Goal: Transaction & Acquisition: Purchase product/service

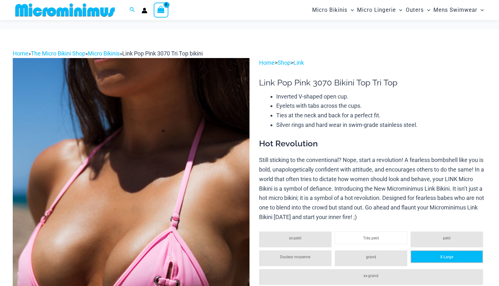
click at [450, 250] on li "X-Large" at bounding box center [447, 256] width 73 height 13
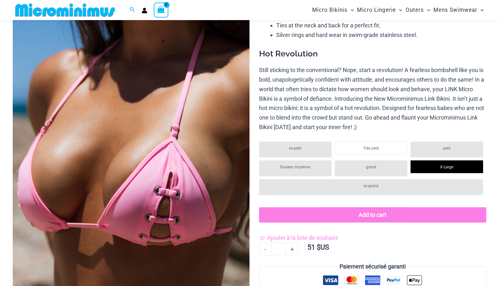
drag, startPoint x: 266, startPoint y: 238, endPoint x: 306, endPoint y: 47, distance: 194.7
click at [266, 238] on link "Ajouter à la liste de souhaits" at bounding box center [298, 238] width 79 height 10
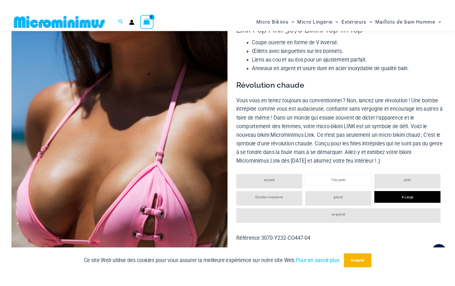
scroll to position [0, 0]
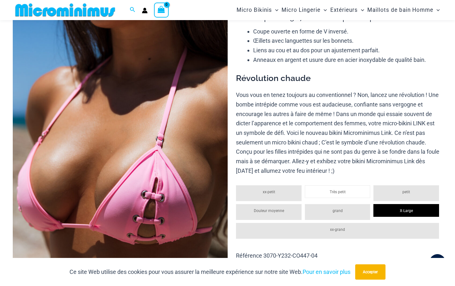
scroll to position [58, 0]
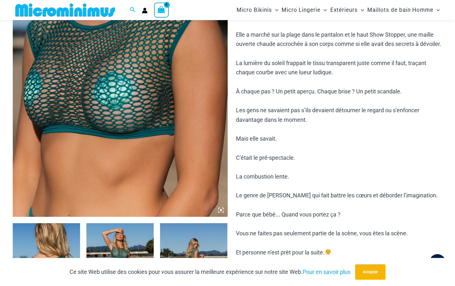
scroll to position [249, 0]
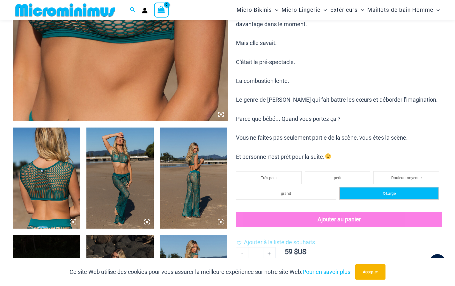
click at [380, 199] on li "X-Large" at bounding box center [389, 193] width 100 height 13
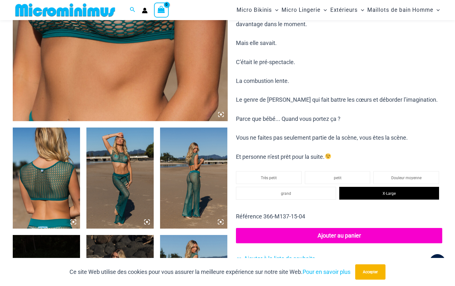
scroll to position [281, 0]
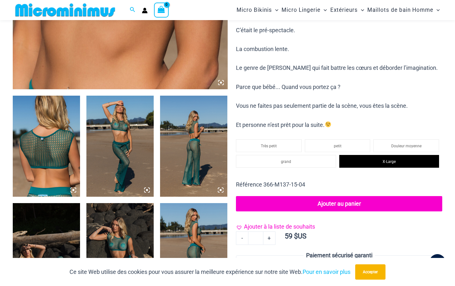
click at [240, 231] on link "Ajouter à la liste de souhaits" at bounding box center [275, 227] width 79 height 10
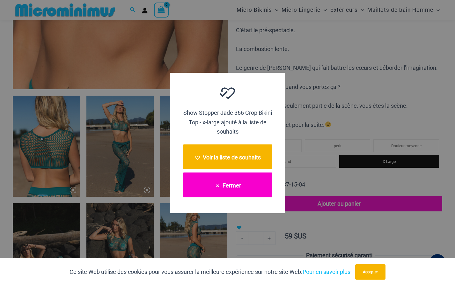
click at [230, 185] on font "Fermer" at bounding box center [231, 185] width 18 height 7
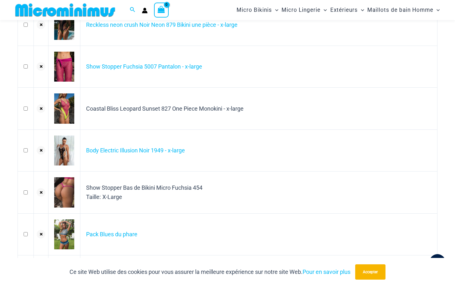
scroll to position [281, 0]
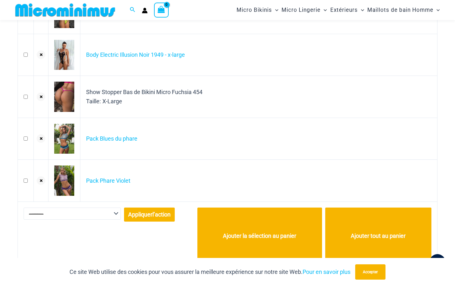
drag, startPoint x: 68, startPoint y: 97, endPoint x: 227, endPoint y: 110, distance: 159.5
click at [227, 110] on td "Show Stopper Bas de Bikini Micro Fuchsia 454 Taille: X-Large" at bounding box center [258, 97] width 357 height 42
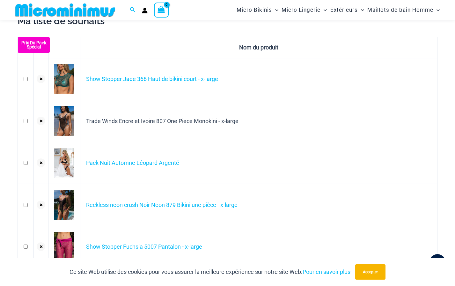
scroll to position [0, 0]
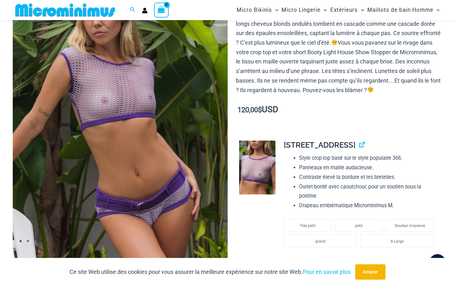
scroll to position [122, 0]
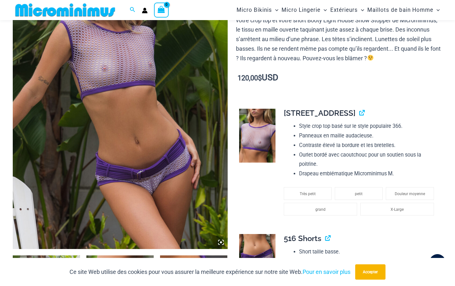
click at [441, 213] on td "**********" at bounding box center [359, 166] width 165 height 125
click at [419, 210] on li "X-Large" at bounding box center [397, 209] width 74 height 13
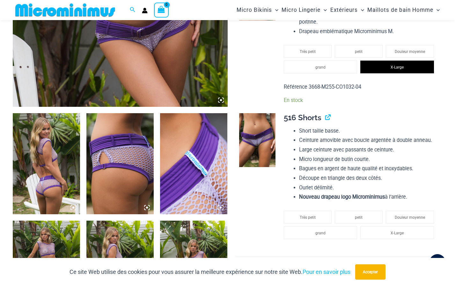
scroll to position [313, 0]
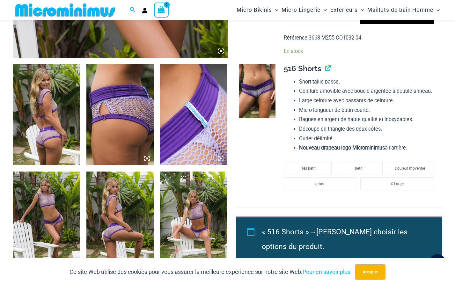
click at [49, 123] on img at bounding box center [46, 114] width 67 height 101
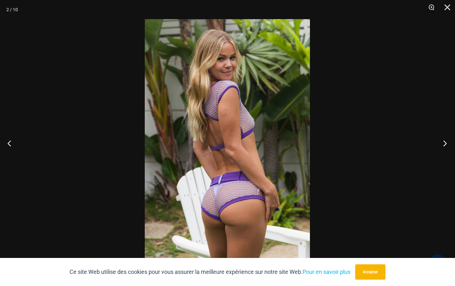
click at [444, 143] on button "Prochain" at bounding box center [443, 143] width 24 height 32
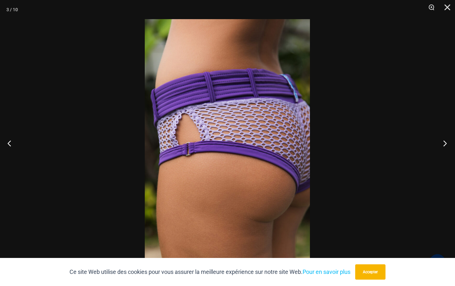
click at [445, 141] on button "Prochain" at bounding box center [443, 143] width 24 height 32
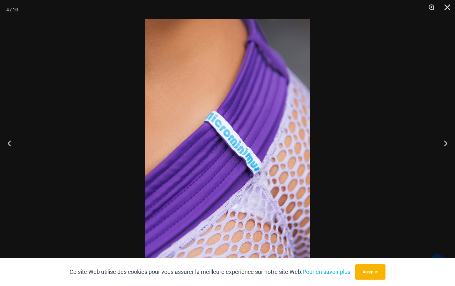
click at [445, 142] on button "Prochain" at bounding box center [443, 143] width 24 height 32
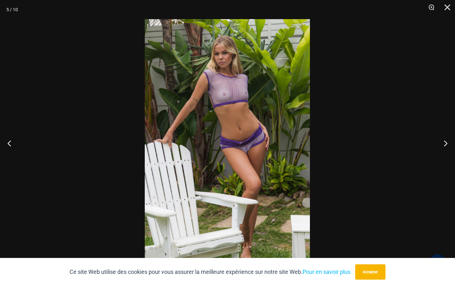
click at [218, 156] on img at bounding box center [227, 142] width 165 height 247
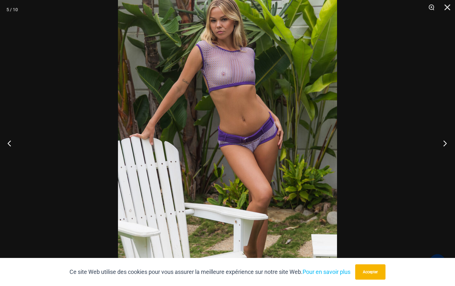
click at [443, 143] on button "Prochain" at bounding box center [443, 143] width 24 height 32
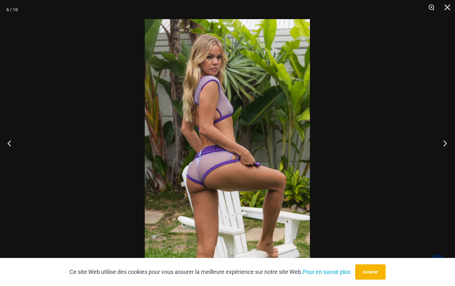
click at [442, 142] on button "Prochain" at bounding box center [443, 143] width 24 height 32
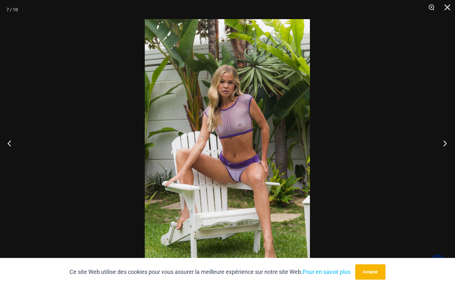
click at [446, 144] on button "Prochain" at bounding box center [443, 143] width 24 height 32
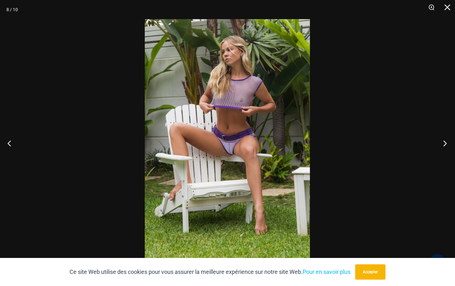
click at [445, 143] on button "Prochain" at bounding box center [443, 143] width 24 height 32
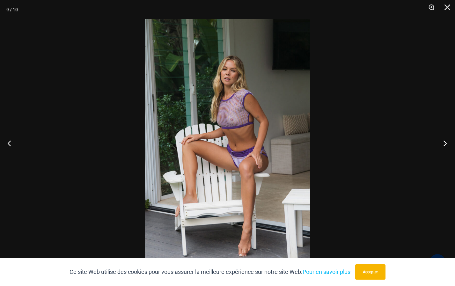
click at [444, 143] on button "Prochain" at bounding box center [443, 143] width 24 height 32
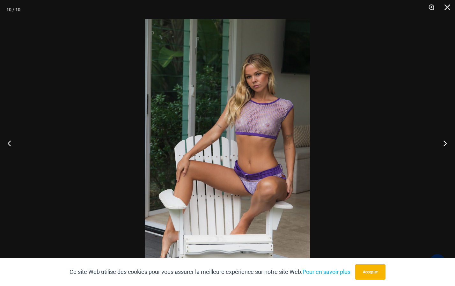
click at [444, 143] on button "Prochain" at bounding box center [443, 143] width 24 height 32
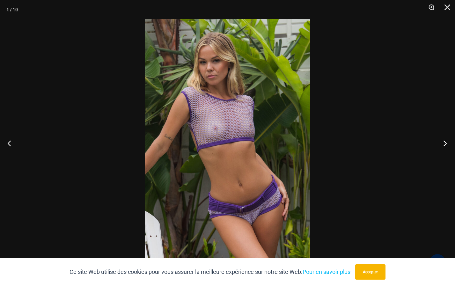
click at [443, 143] on button "Prochain" at bounding box center [443, 143] width 24 height 32
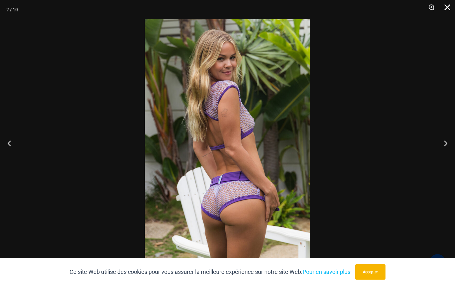
click at [446, 4] on button "Fermer" at bounding box center [445, 9] width 16 height 19
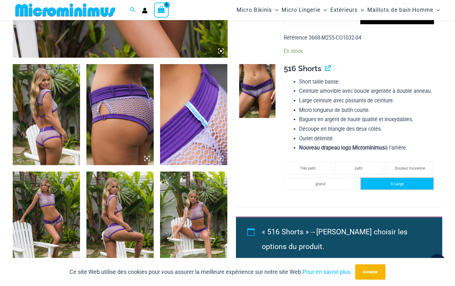
click at [395, 180] on li "X-Large" at bounding box center [397, 183] width 74 height 13
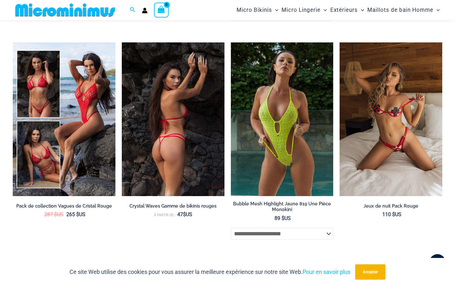
scroll to position [1937, 0]
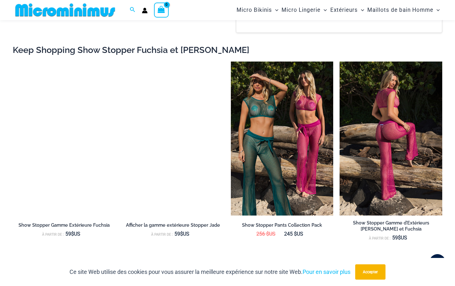
scroll to position [717, 0]
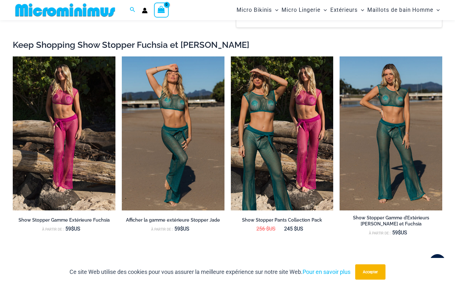
click at [373, 49] on h2 "Keep Shopping Show Stopper Fuchsia et [PERSON_NAME]" at bounding box center [227, 44] width 429 height 11
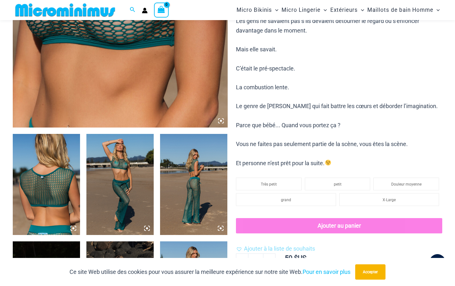
scroll to position [303, 0]
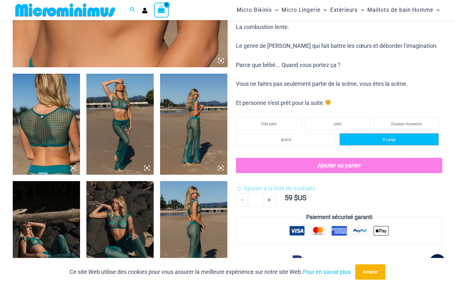
click at [388, 142] on span "X-Large" at bounding box center [388, 139] width 13 height 4
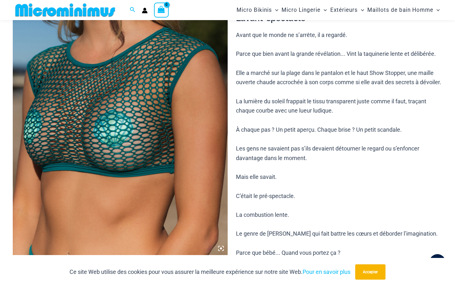
scroll to position [48, 0]
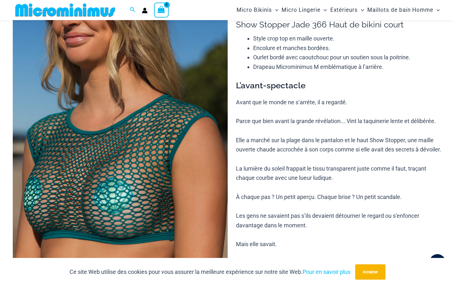
drag, startPoint x: 233, startPoint y: 42, endPoint x: 232, endPoint y: 51, distance: 9.1
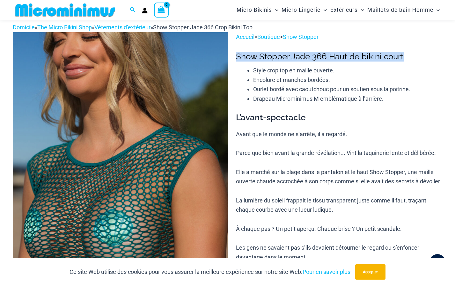
drag, startPoint x: 237, startPoint y: 55, endPoint x: 403, endPoint y: 60, distance: 166.0
click at [403, 60] on h1 "Show Stopper Jade 366 Haut de bikini court" at bounding box center [339, 57] width 206 height 10
copy h1 "Show Stopper Jade 366 Haut de bikini court"
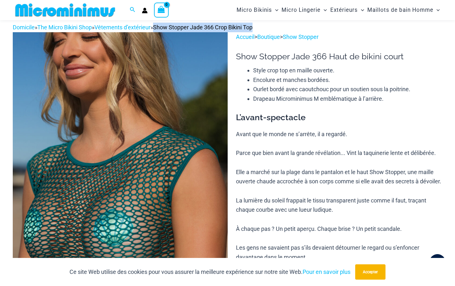
drag, startPoint x: 164, startPoint y: 26, endPoint x: 274, endPoint y: 29, distance: 109.6
click at [274, 29] on div "Domicile » The Micro Bikini Shop » Vêtements d’extérieur » Show Stopper Jade 36…" at bounding box center [227, 28] width 429 height 10
click at [372, 138] on p "Avant que le monde ne s’arrête, il a regardé. Parce que bien avant la grande ré…" at bounding box center [339, 261] width 206 height 265
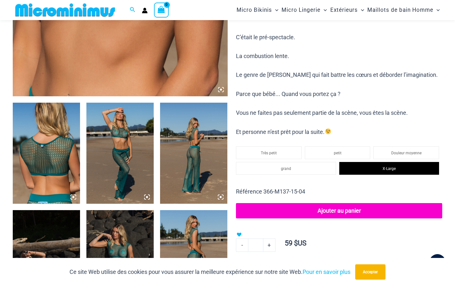
scroll to position [271, 0]
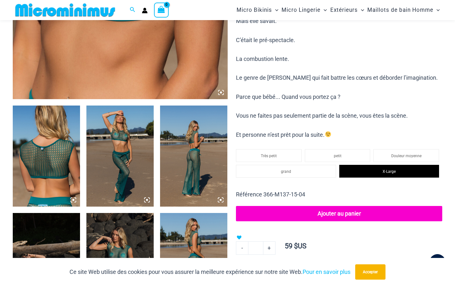
click at [54, 156] on img at bounding box center [46, 155] width 67 height 101
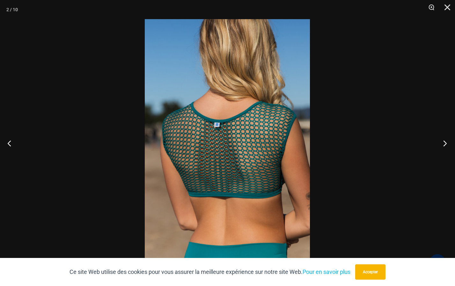
click at [445, 142] on button "Prochain" at bounding box center [443, 143] width 24 height 32
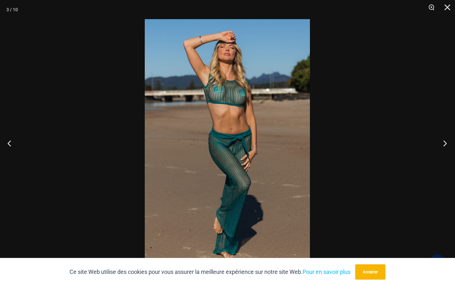
click at [443, 142] on button "Prochain" at bounding box center [443, 143] width 24 height 32
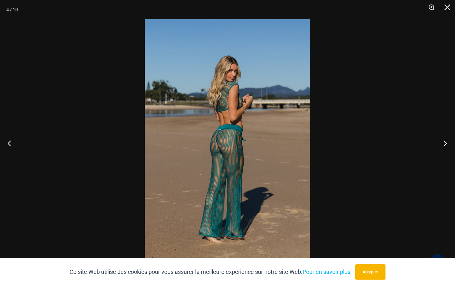
click at [442, 143] on button "Prochain" at bounding box center [443, 143] width 24 height 32
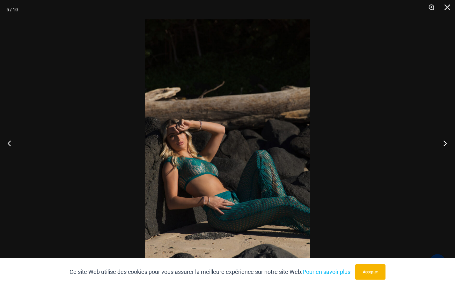
click at [443, 140] on button "Prochain" at bounding box center [443, 143] width 24 height 32
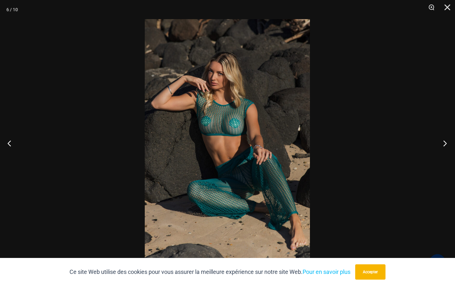
click at [447, 141] on button "Prochain" at bounding box center [443, 143] width 24 height 32
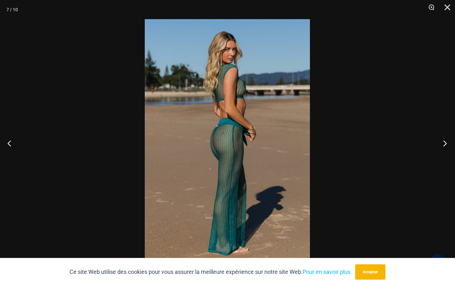
click at [443, 141] on button "Prochain" at bounding box center [443, 143] width 24 height 32
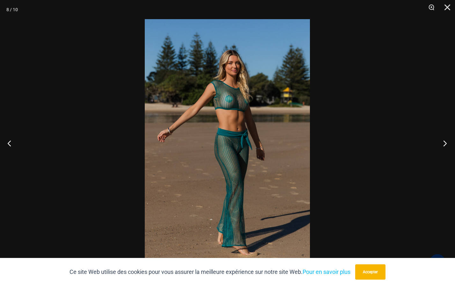
click at [444, 140] on button "Prochain" at bounding box center [443, 143] width 24 height 32
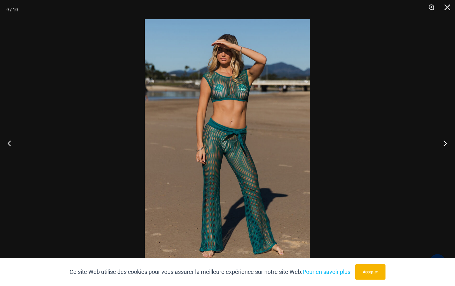
click at [444, 141] on button "Prochain" at bounding box center [443, 143] width 24 height 32
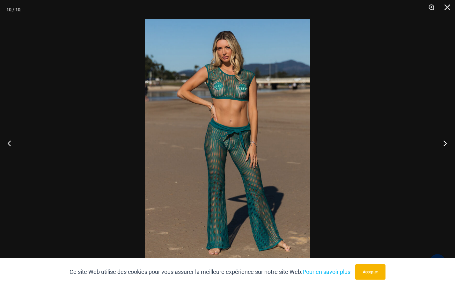
click at [444, 141] on button "Prochain" at bounding box center [443, 143] width 24 height 32
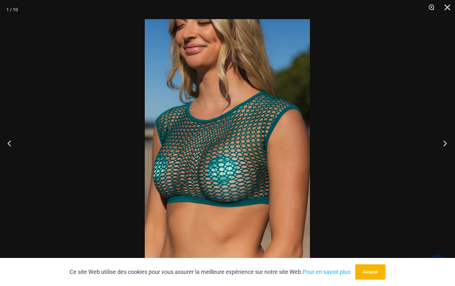
click at [444, 142] on button "Prochain" at bounding box center [443, 143] width 24 height 32
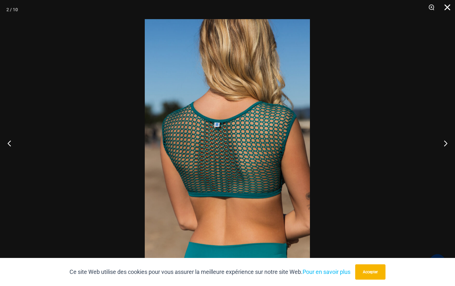
click at [445, 7] on button "Fermer" at bounding box center [445, 9] width 16 height 19
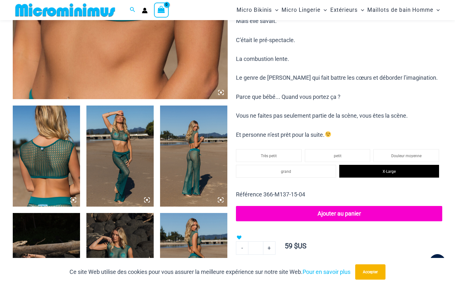
scroll to position [335, 0]
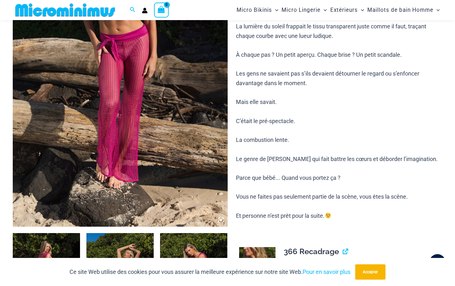
scroll to position [271, 0]
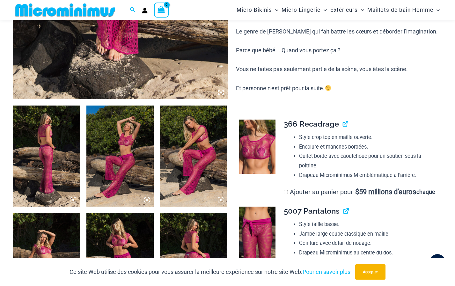
click at [61, 151] on img at bounding box center [46, 155] width 67 height 101
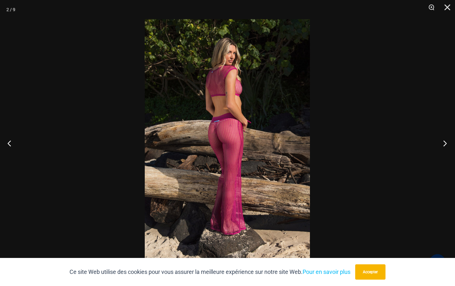
click at [446, 141] on button "Prochain" at bounding box center [443, 143] width 24 height 32
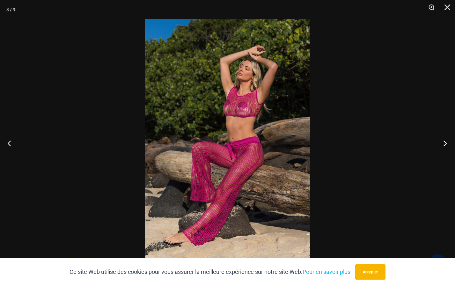
click at [443, 142] on button "Prochain" at bounding box center [443, 143] width 24 height 32
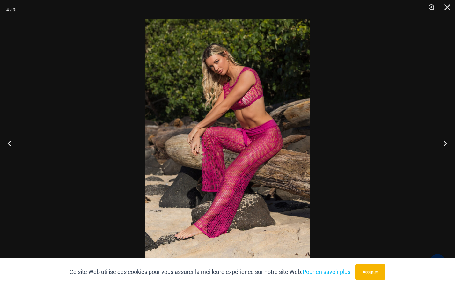
click at [442, 142] on button "Prochain" at bounding box center [443, 143] width 24 height 32
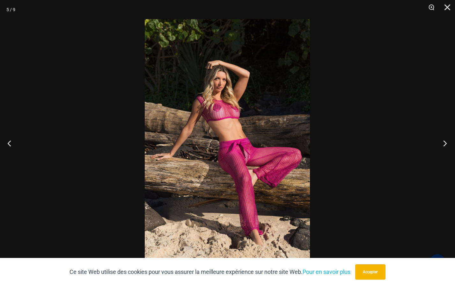
click at [447, 142] on button "Prochain" at bounding box center [443, 143] width 24 height 32
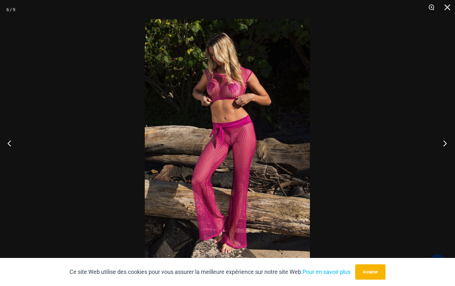
click at [445, 142] on button "Prochain" at bounding box center [443, 143] width 24 height 32
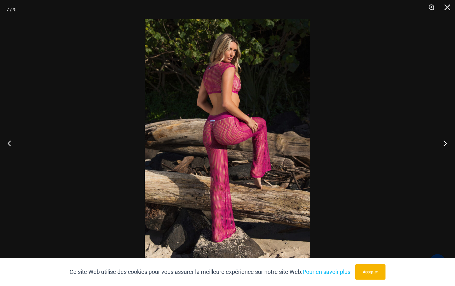
click at [442, 141] on button "Prochain" at bounding box center [443, 143] width 24 height 32
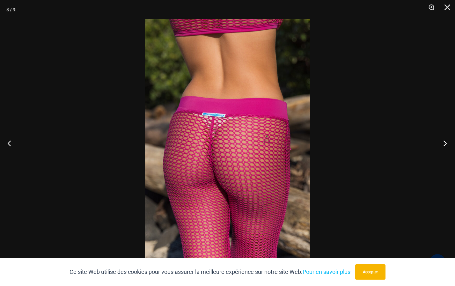
click at [445, 143] on button "Prochain" at bounding box center [443, 143] width 24 height 32
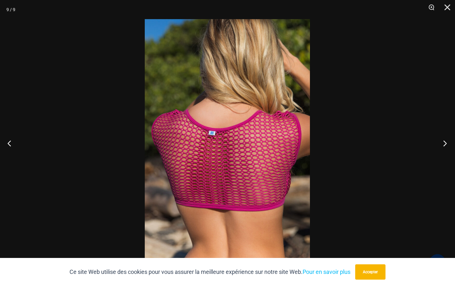
click at [444, 142] on button "Prochain" at bounding box center [443, 143] width 24 height 32
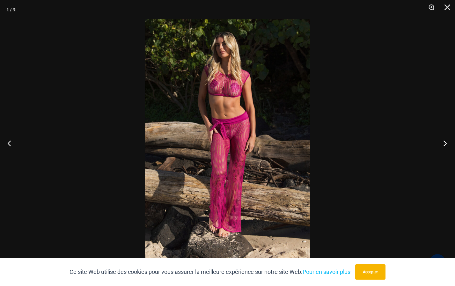
click at [443, 141] on button "Prochain" at bounding box center [443, 143] width 24 height 32
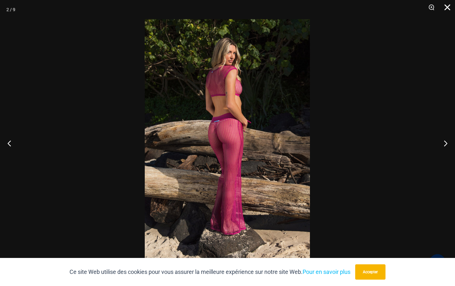
click at [444, 6] on button "Fermer" at bounding box center [445, 9] width 16 height 19
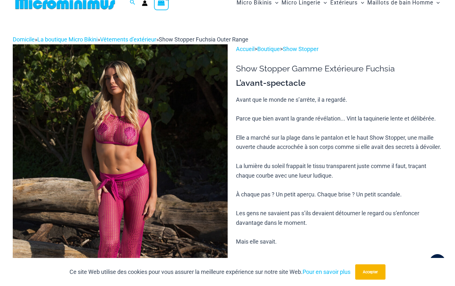
scroll to position [0, 0]
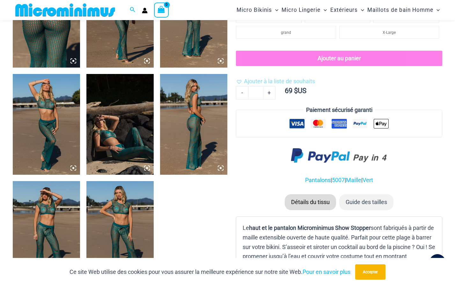
scroll to position [400, 0]
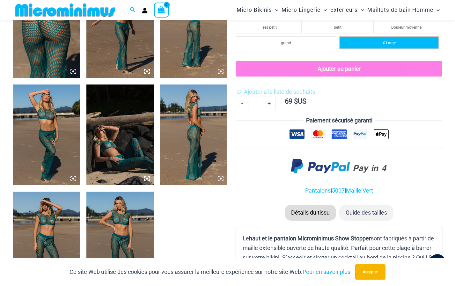
click at [402, 49] on li "X-Large" at bounding box center [389, 42] width 100 height 13
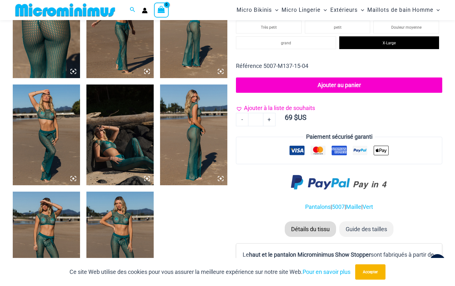
click at [245, 111] on span "Ajouter à la liste de souhaits" at bounding box center [279, 107] width 71 height 7
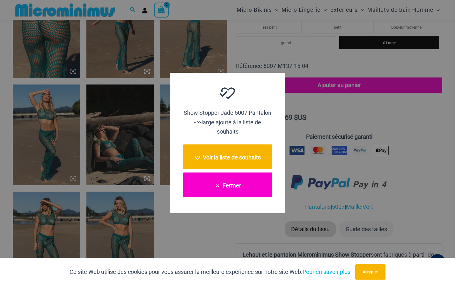
click at [240, 183] on font "Fermer" at bounding box center [231, 185] width 18 height 7
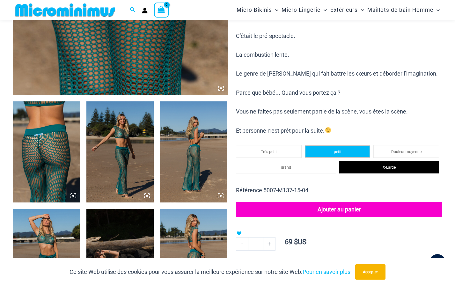
scroll to position [283, 0]
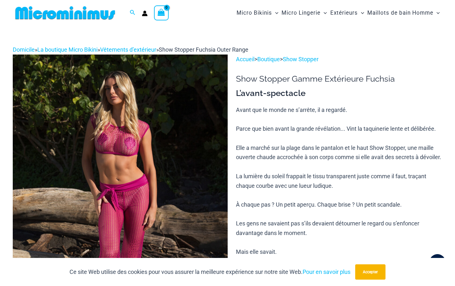
click at [435, 207] on p "Avant que le monde ne s’arrête, il a regardé. Parce que bien avant la grande ré…" at bounding box center [339, 237] width 206 height 265
